Goal: Transaction & Acquisition: Purchase product/service

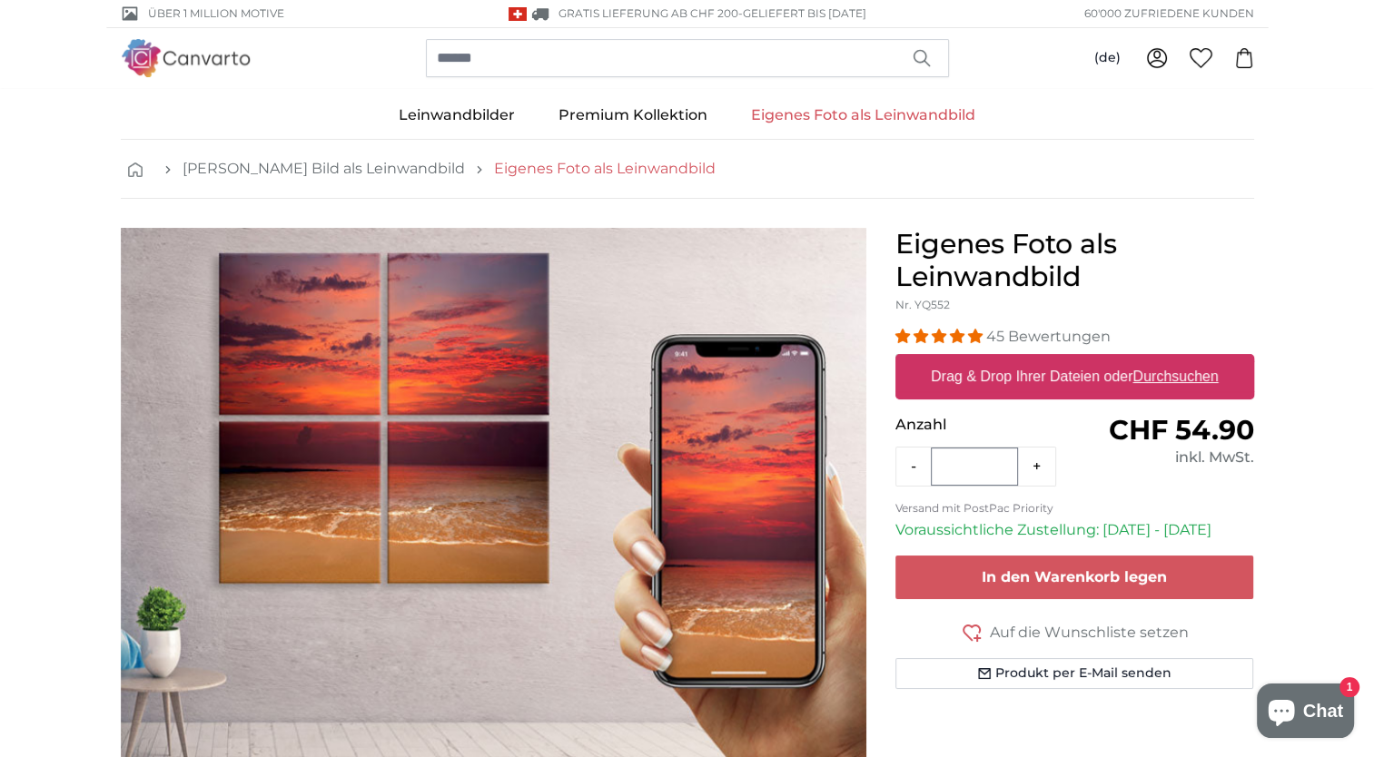
click at [531, 165] on link "Eigenes Foto als Leinwandbild" at bounding box center [605, 169] width 222 height 22
click at [1171, 379] on u "Durchsuchen" at bounding box center [1174, 376] width 85 height 15
click at [1171, 360] on input "Drag & Drop Ihrer Dateien oder Durchsuchen" at bounding box center [1074, 356] width 359 height 5
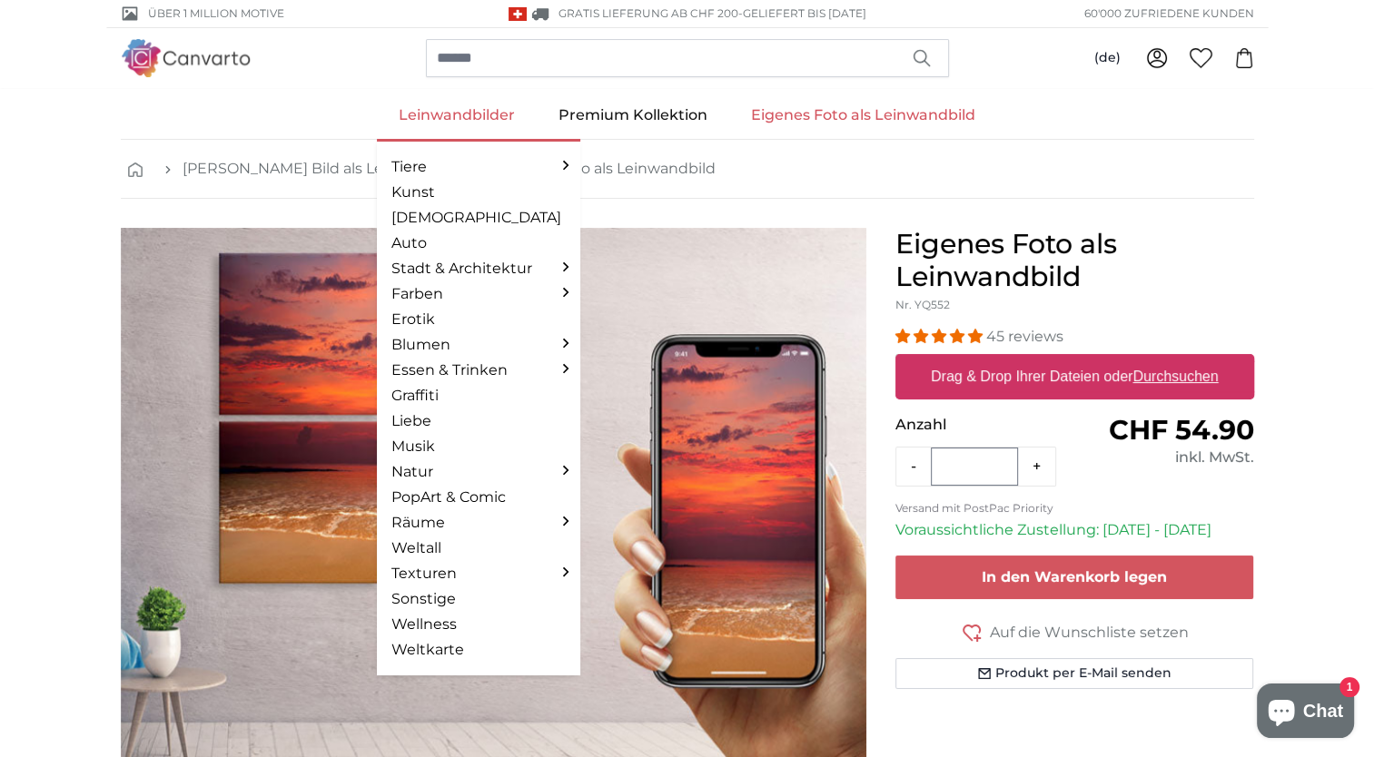
click at [482, 116] on link "Leinwandbilder" at bounding box center [457, 115] width 160 height 47
